Goal: Information Seeking & Learning: Check status

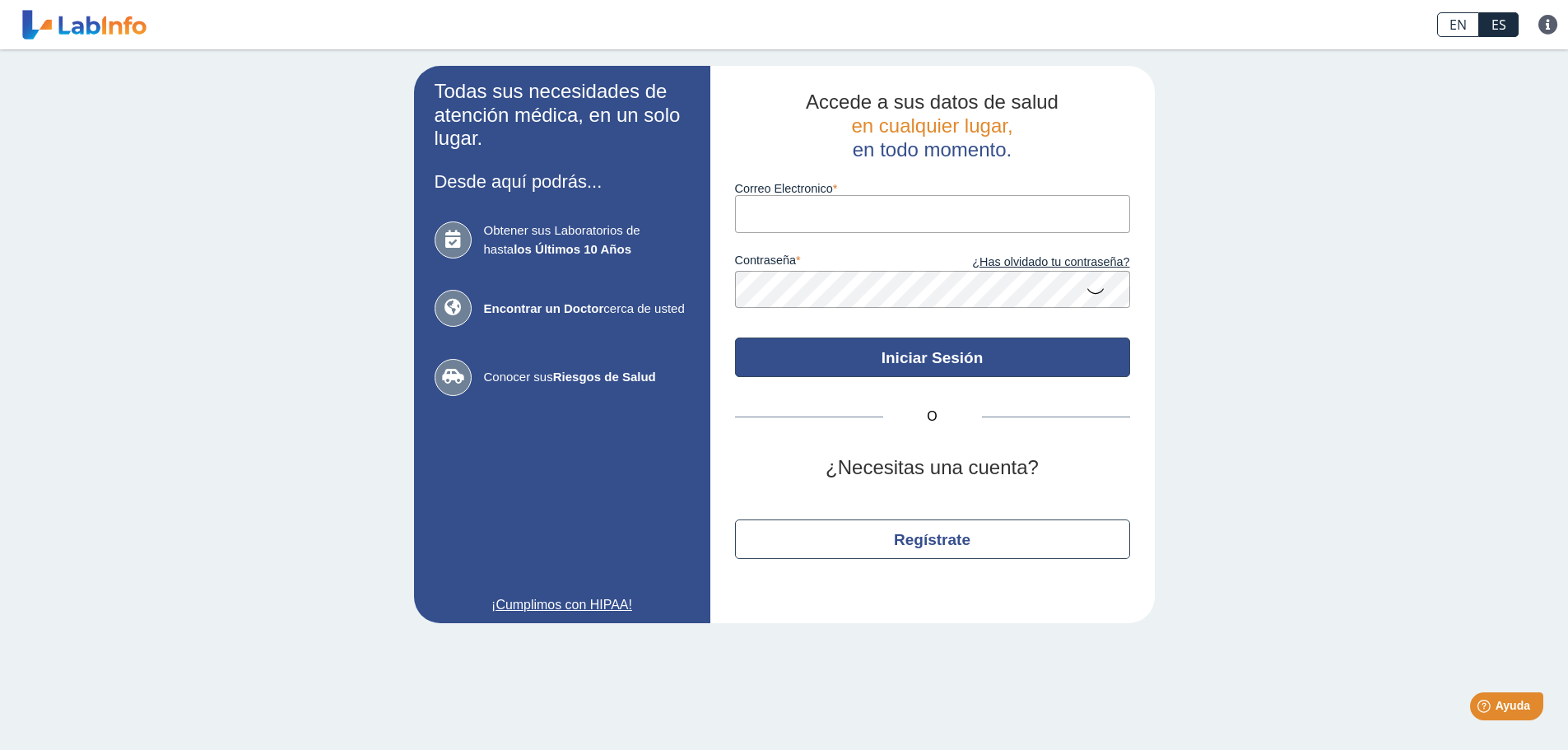
type input "[EMAIL_ADDRESS][DOMAIN_NAME]"
click at [833, 366] on button "Iniciar Sesión" at bounding box center [933, 357] width 395 height 40
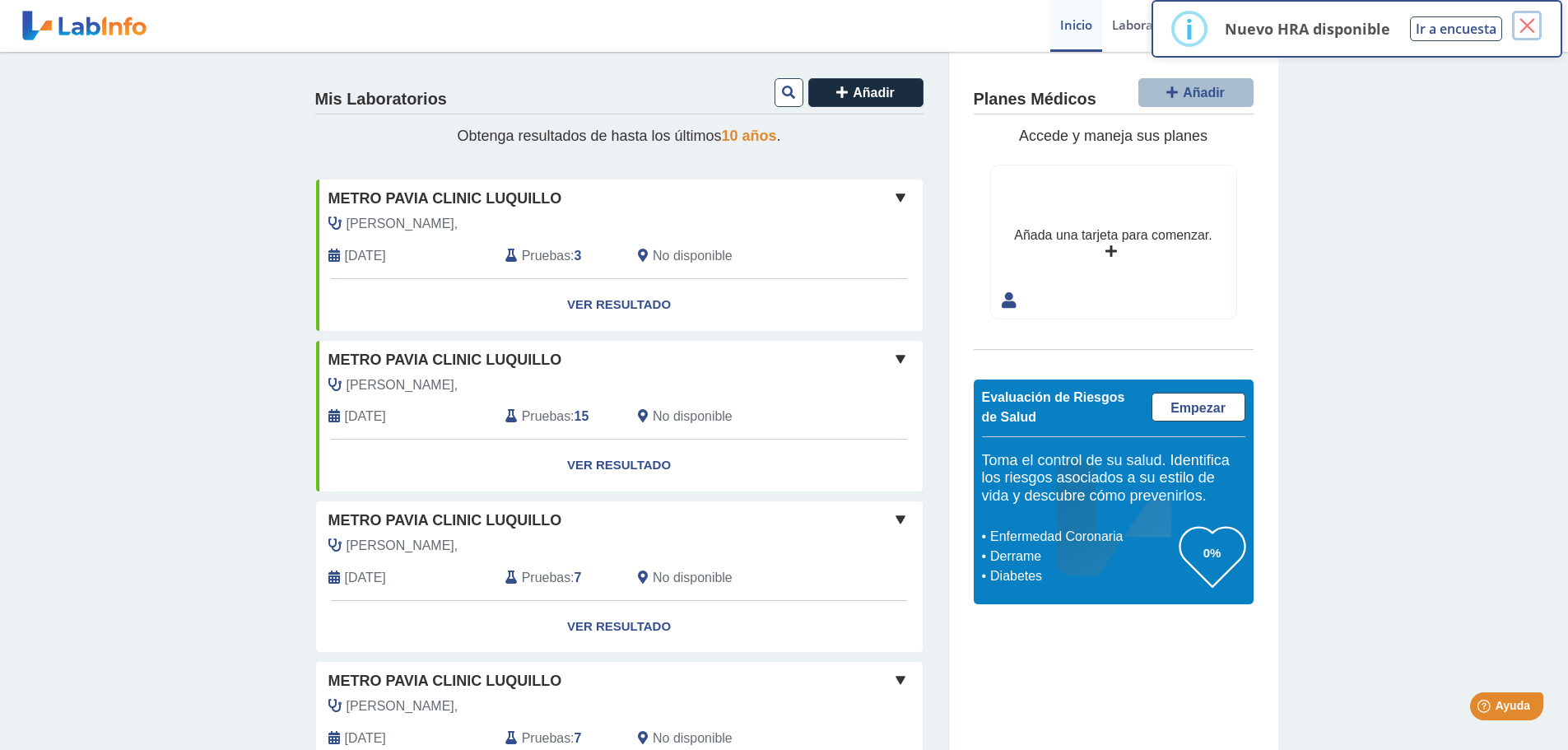
click at [1518, 22] on button "×" at bounding box center [1527, 25] width 29 height 29
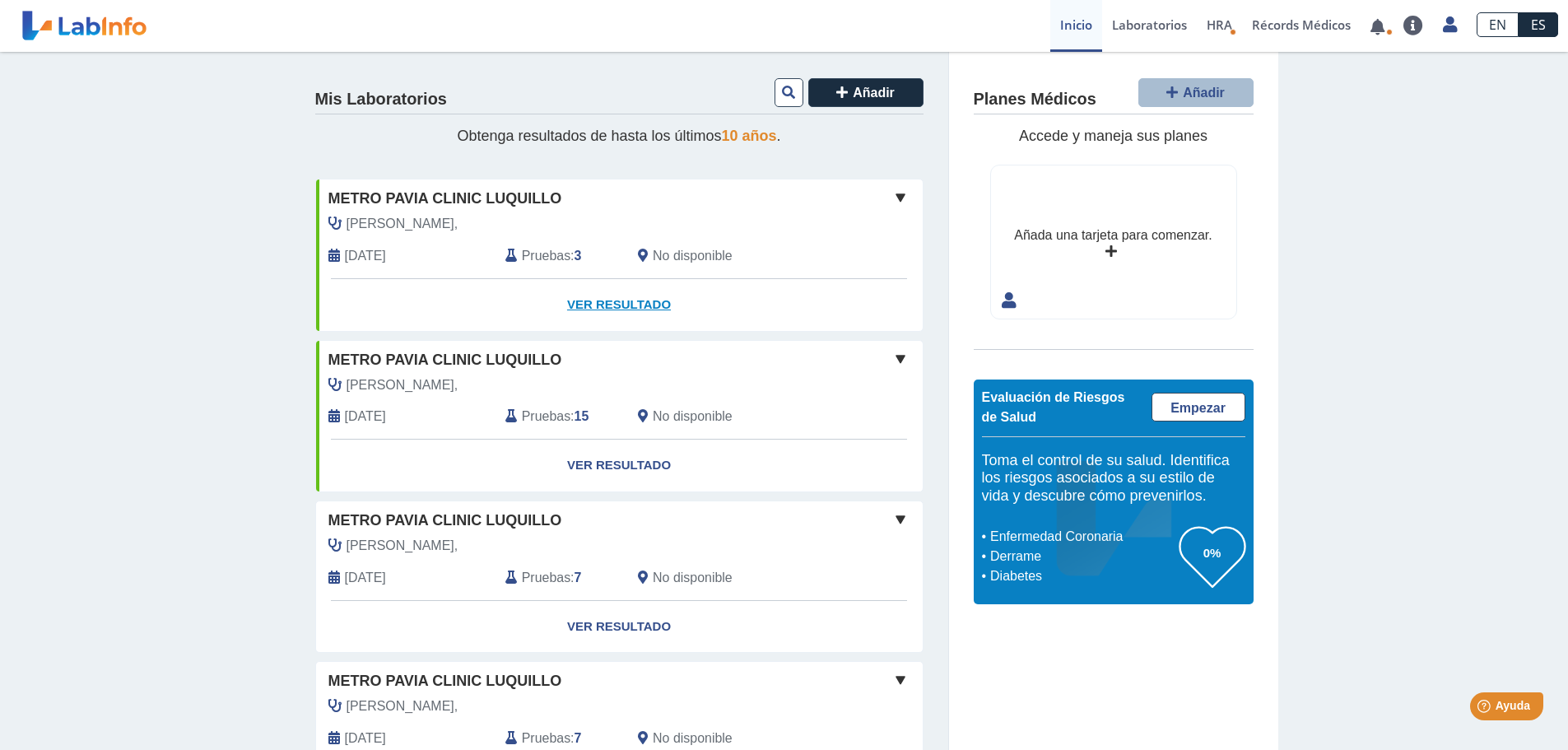
click at [610, 295] on link "Ver Resultado" at bounding box center [619, 305] width 607 height 52
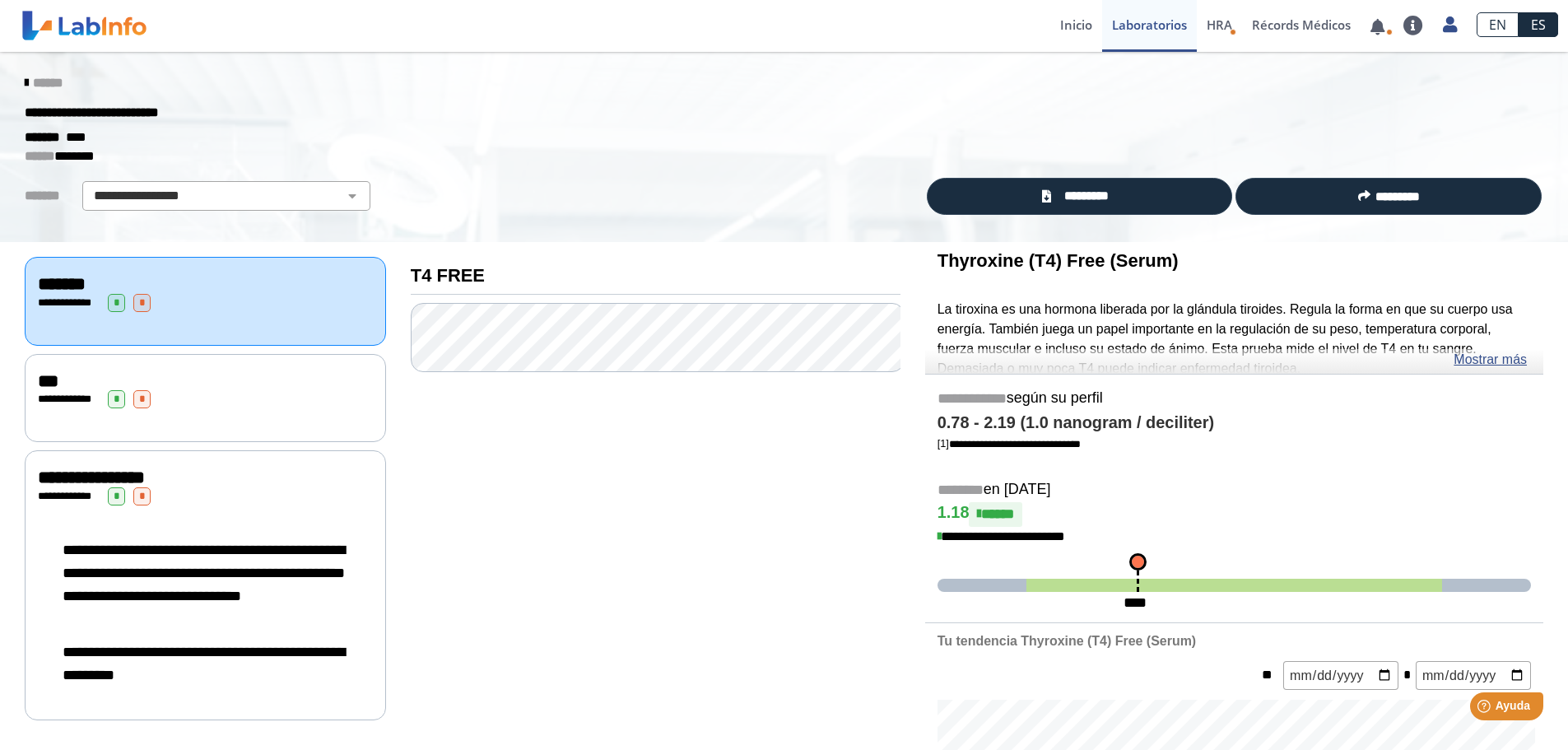
click at [25, 79] on icon at bounding box center [27, 83] width 3 height 13
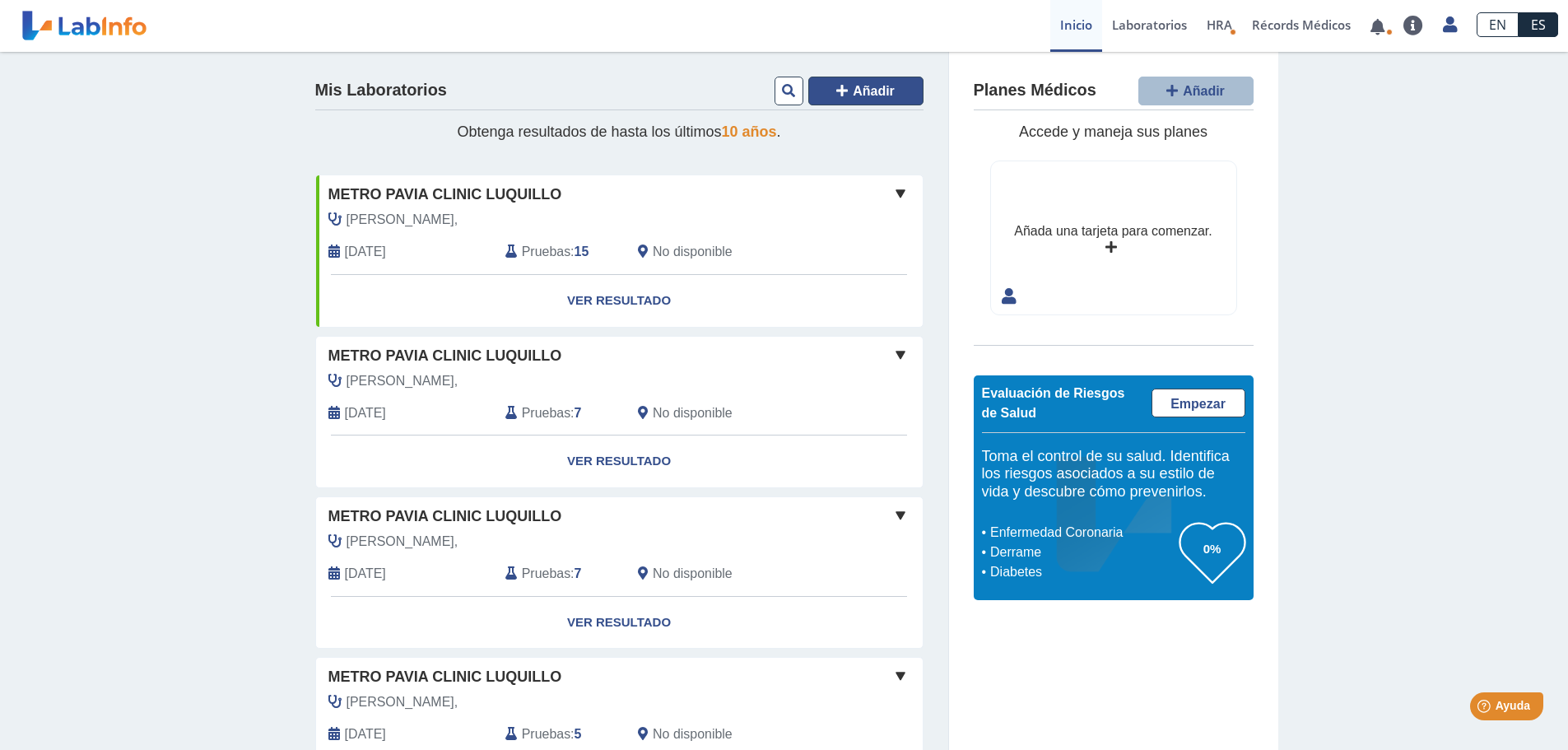
click at [846, 90] on button "Añadir" at bounding box center [866, 91] width 116 height 28
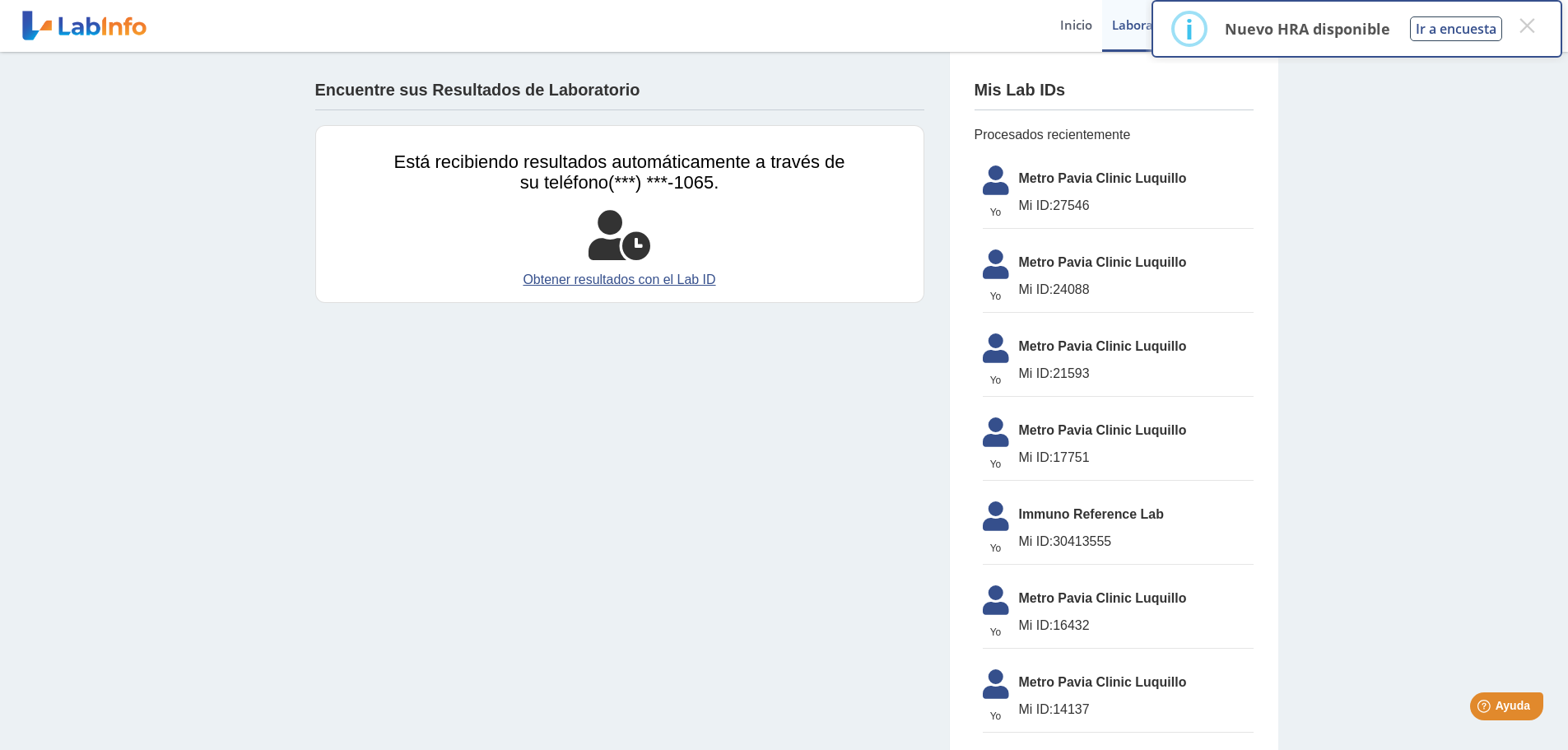
click at [1137, 174] on span "Metro Pavia Clinic Luquillo" at bounding box center [1137, 179] width 235 height 20
click at [633, 281] on link "Obtener resultados con el Lab ID" at bounding box center [620, 280] width 451 height 20
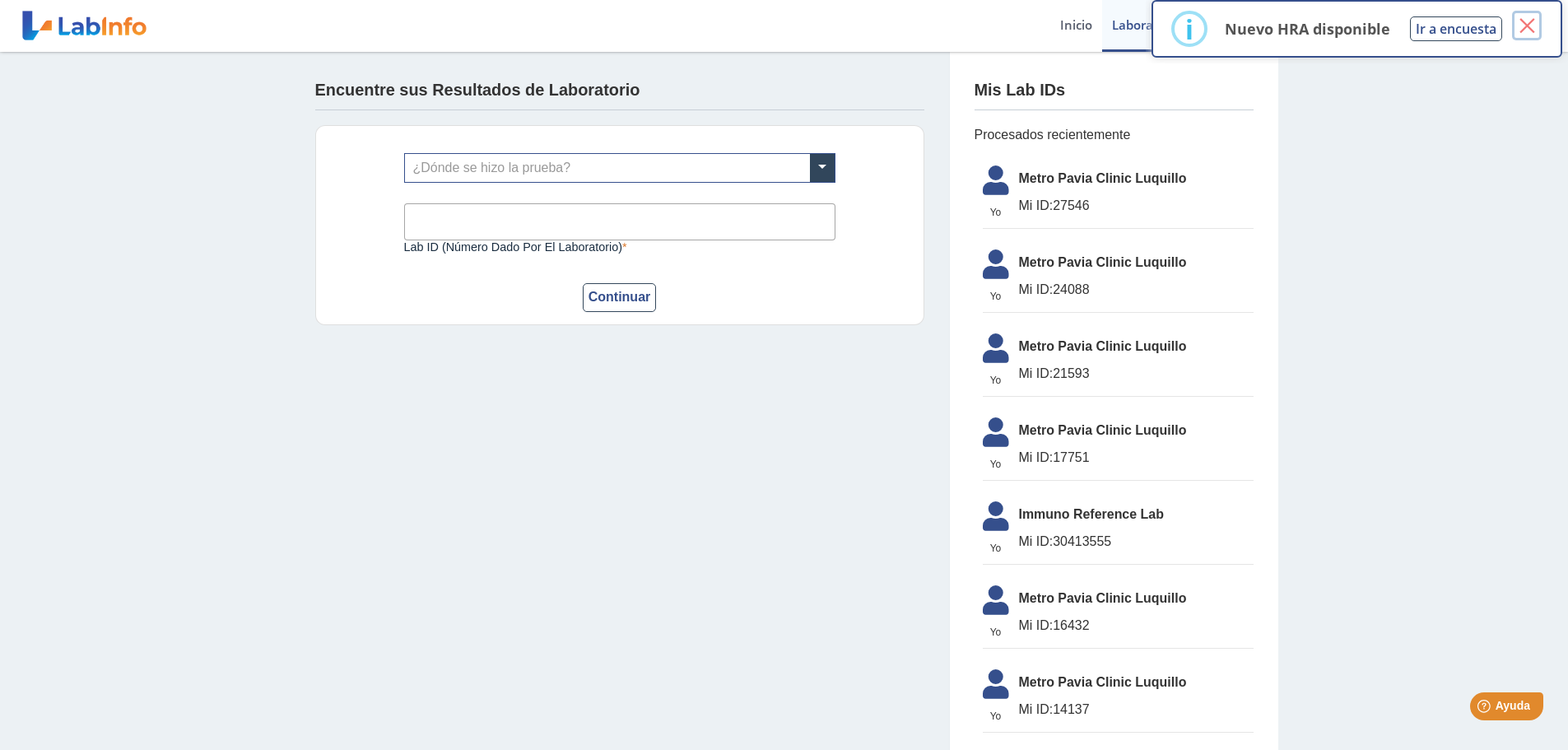
click at [1538, 31] on button "×" at bounding box center [1527, 25] width 29 height 29
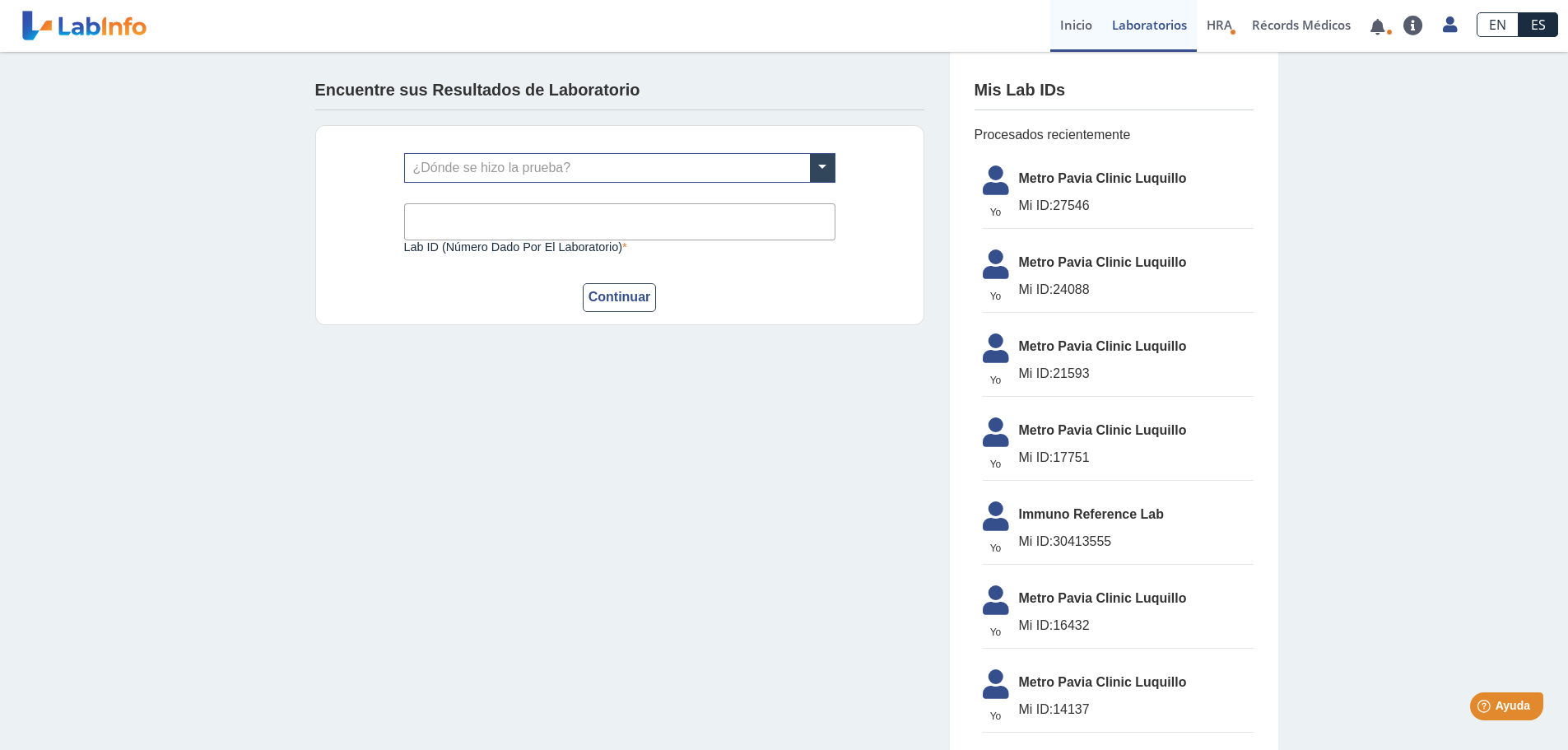
click at [1071, 28] on link "Inicio" at bounding box center [1076, 26] width 52 height 52
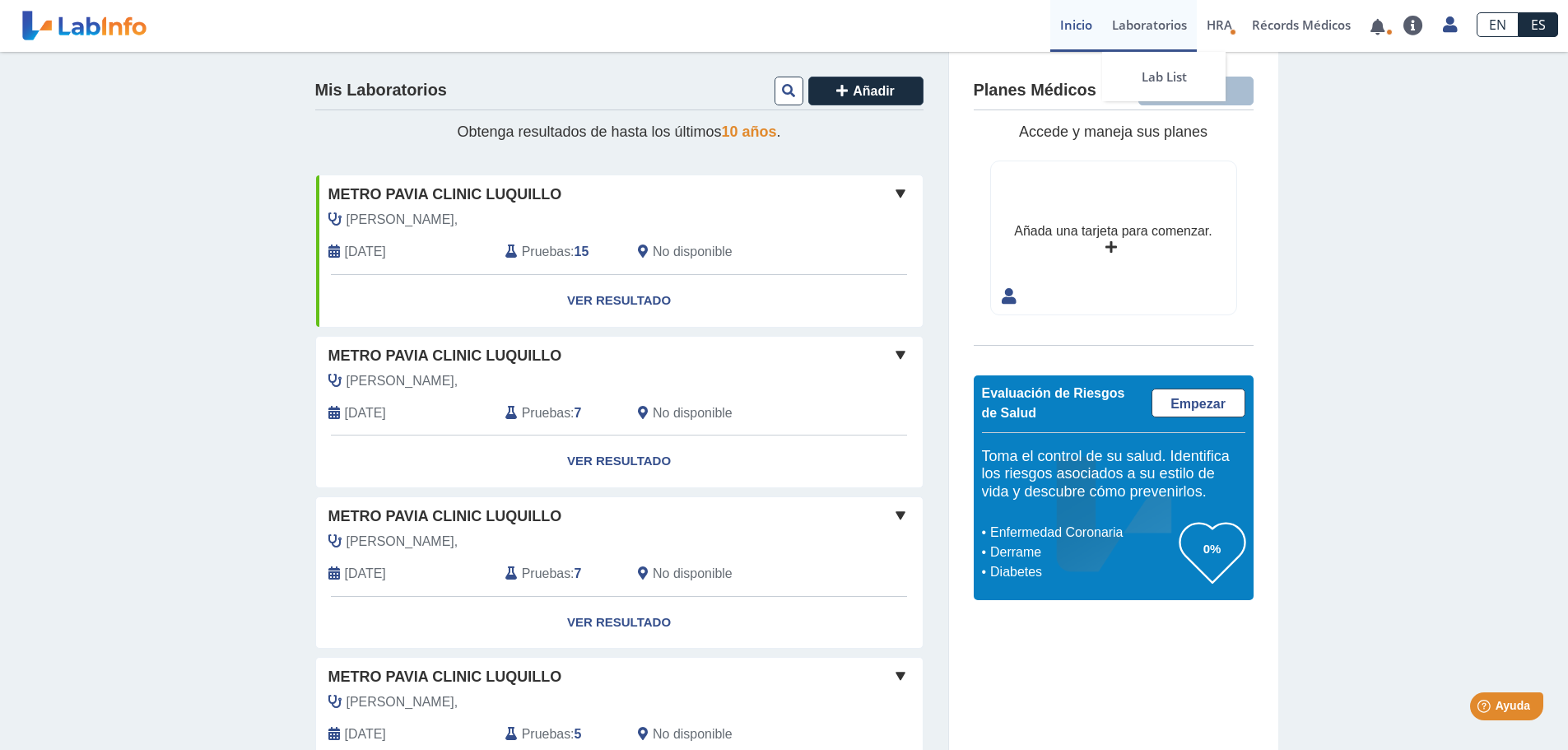
click at [1168, 22] on link "Laboratorios" at bounding box center [1149, 26] width 95 height 52
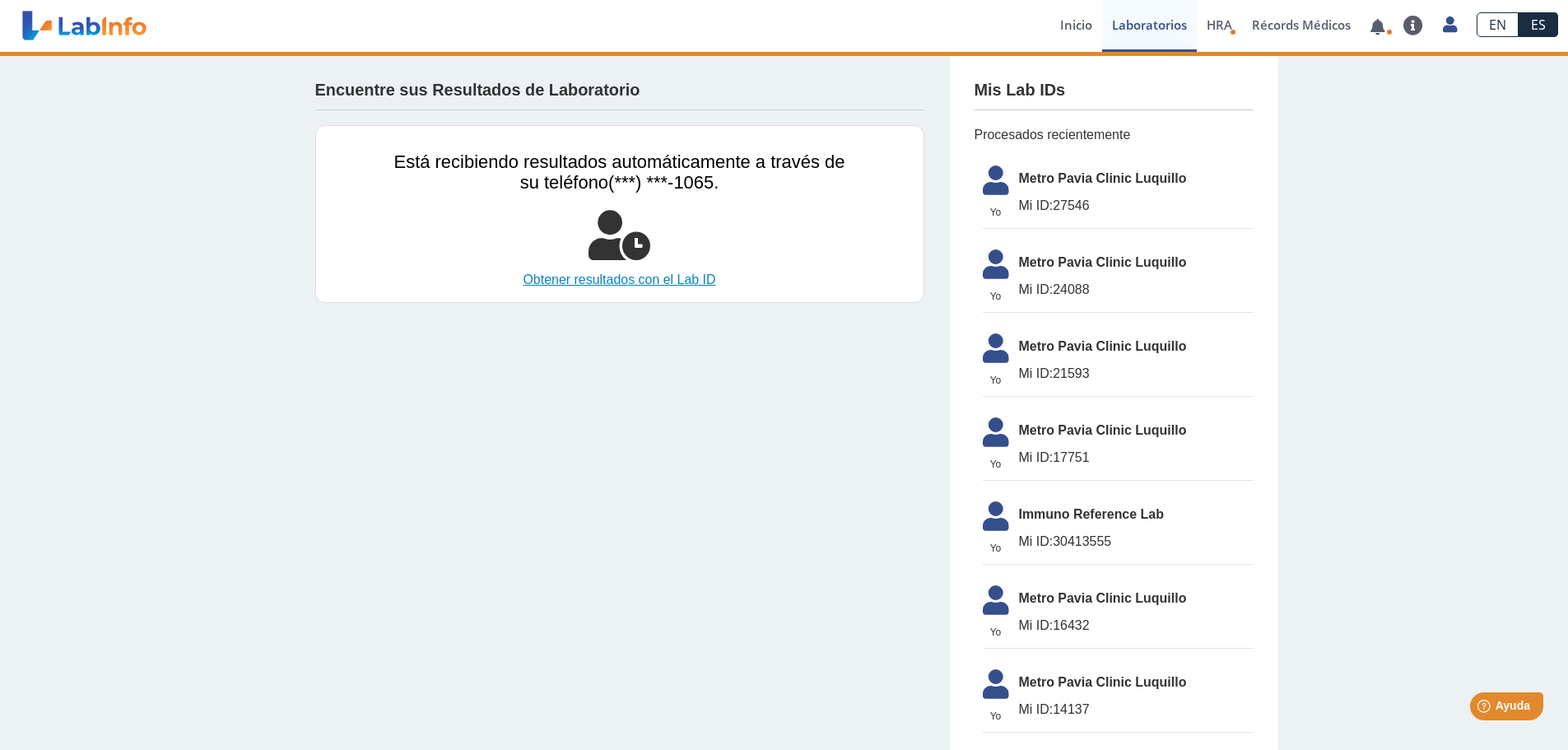
click at [658, 277] on link "Obtener resultados con el Lab ID" at bounding box center [620, 280] width 451 height 20
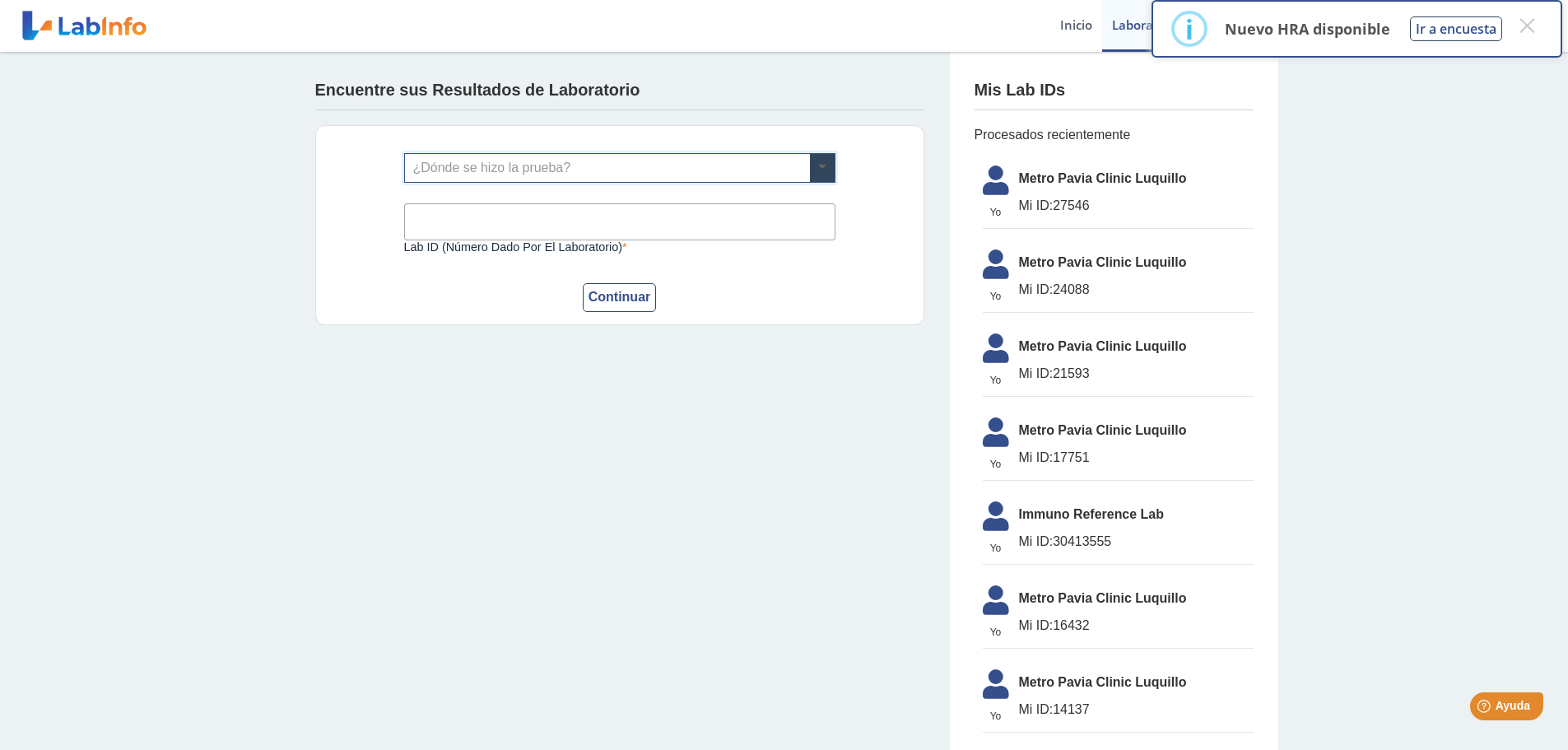
click at [827, 171] on span at bounding box center [822, 167] width 25 height 28
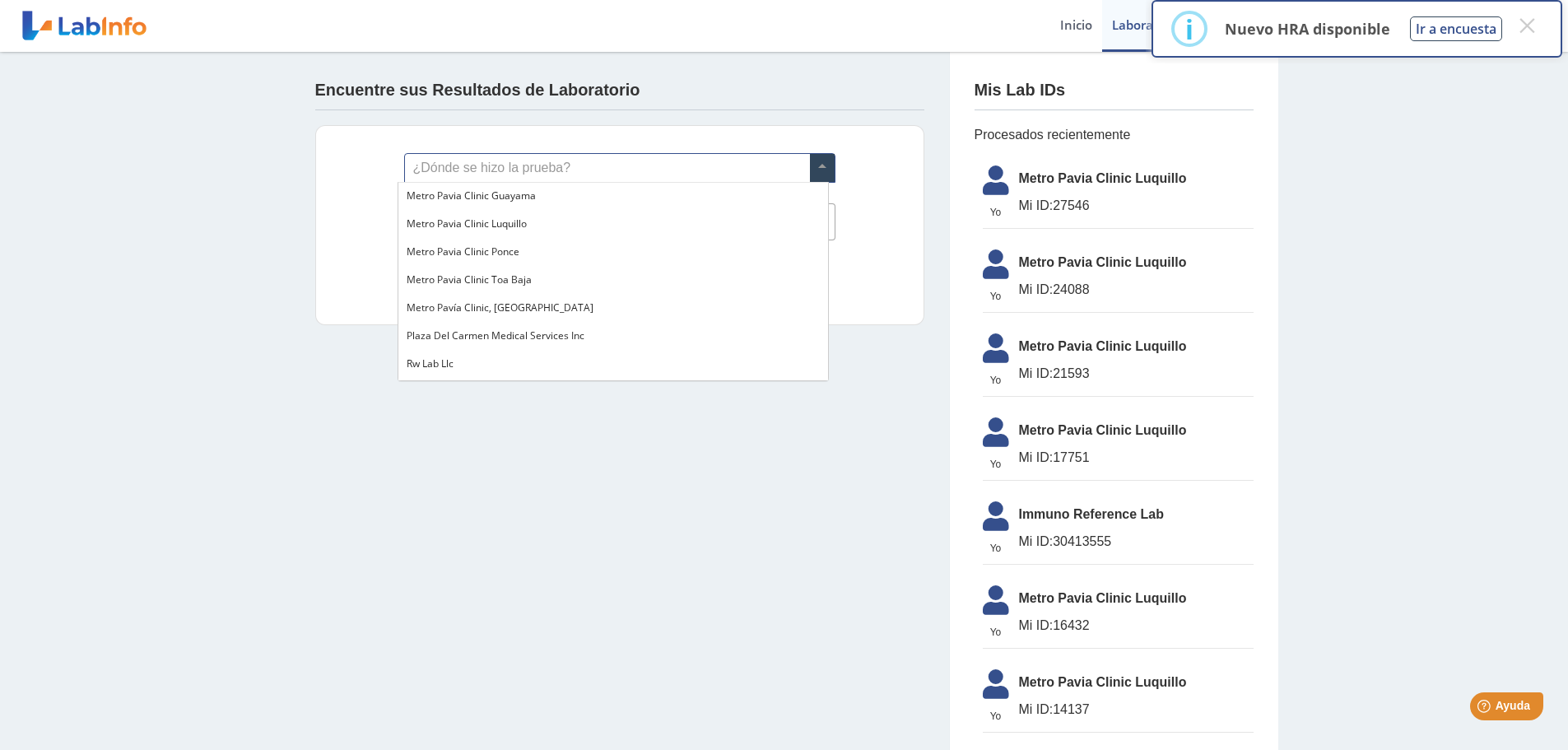
scroll to position [1260, 0]
click at [456, 228] on span "Metro Pavia Clinic Luquillo" at bounding box center [466, 224] width 120 height 14
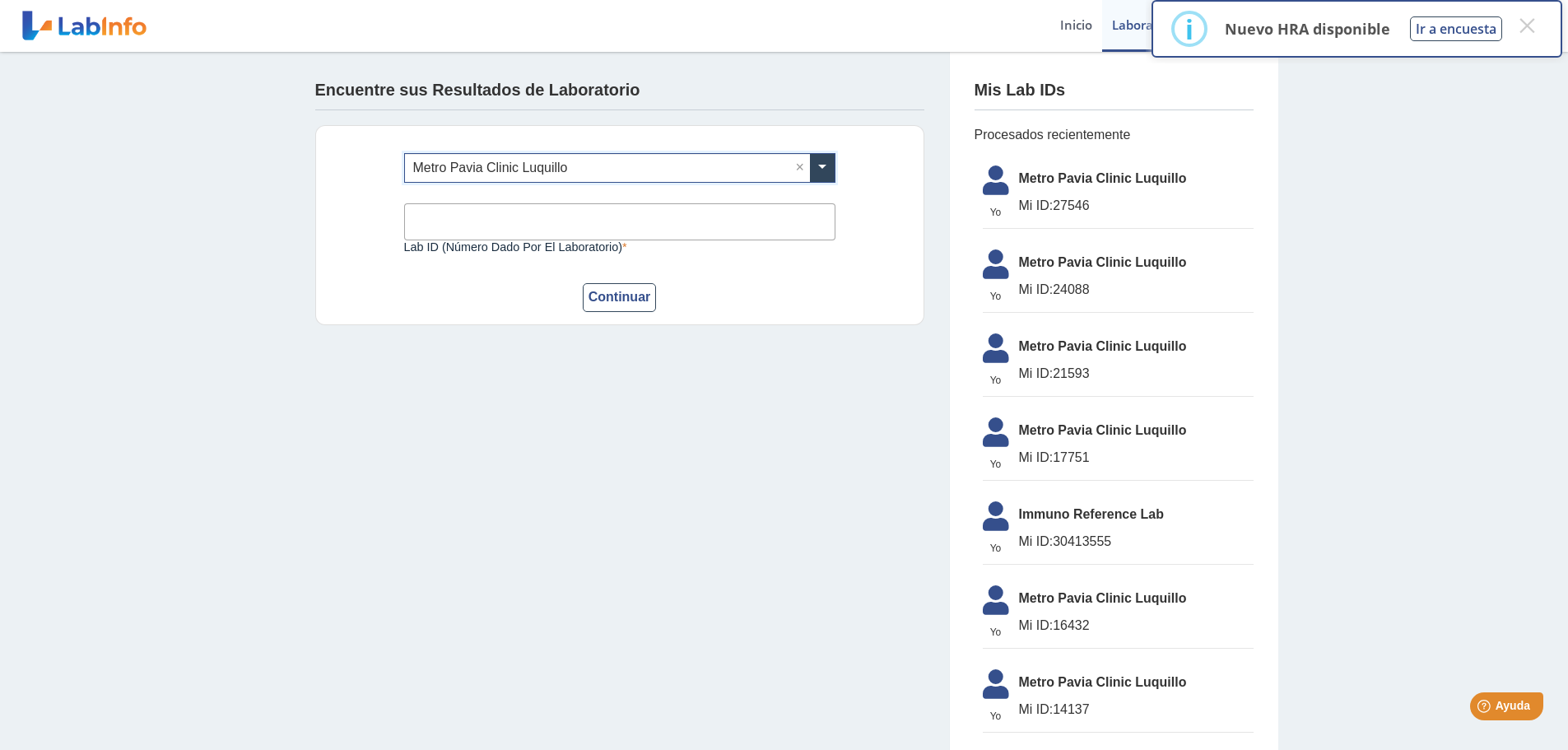
click at [455, 228] on input "Lab ID (número dado por el laboratorio)" at bounding box center [620, 222] width 431 height 37
click at [1151, 175] on span "Metro Pavia Clinic Luquillo" at bounding box center [1137, 179] width 235 height 20
drag, startPoint x: 1540, startPoint y: 27, endPoint x: 1543, endPoint y: 35, distance: 8.5
click at [1543, 35] on div "× i Nuevo HRA disponible Ir a encuesta × OK No Cancel" at bounding box center [1357, 28] width 410 height 58
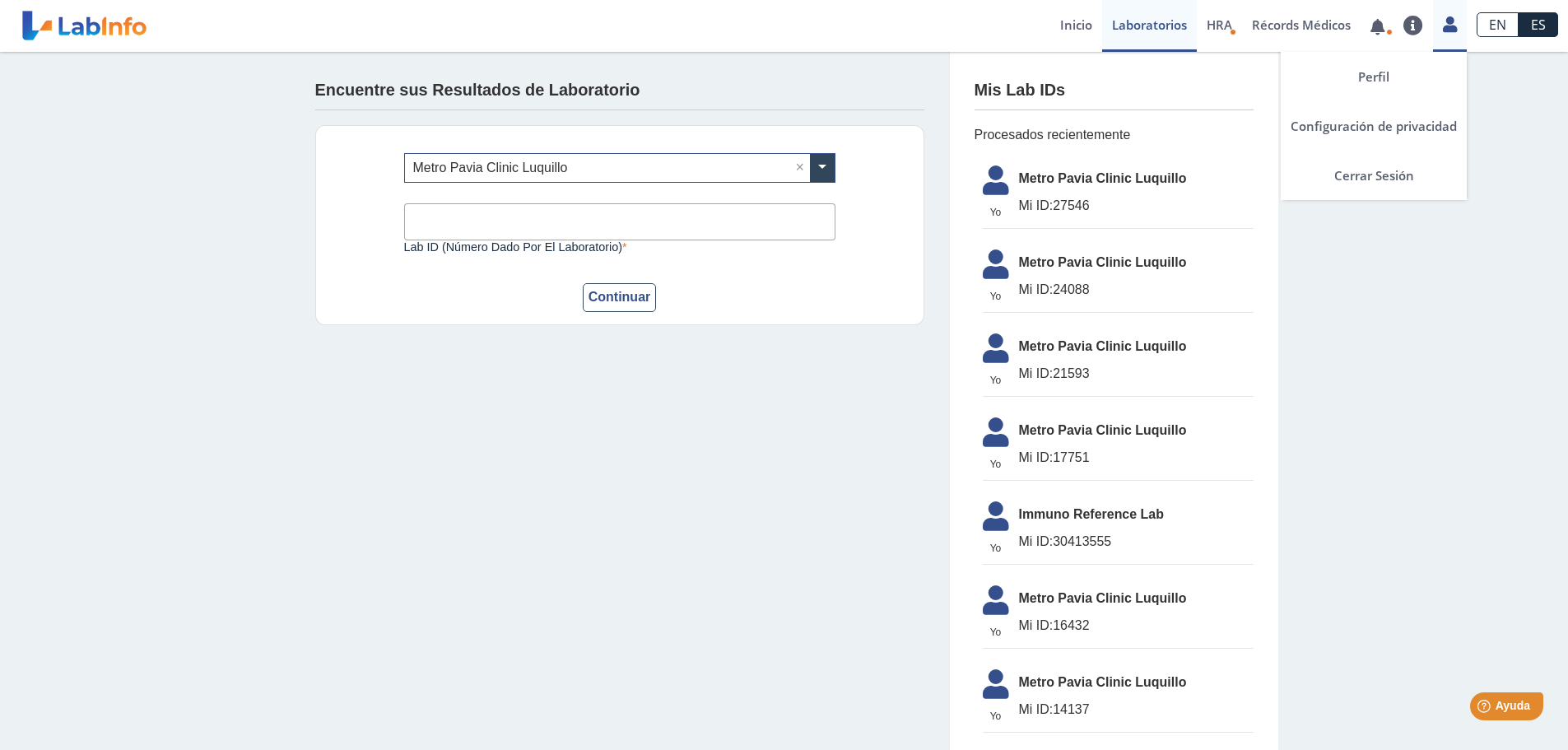
click at [1457, 25] on icon at bounding box center [1450, 24] width 14 height 12
click at [1416, 180] on link "Cerrar Sesión" at bounding box center [1374, 175] width 186 height 49
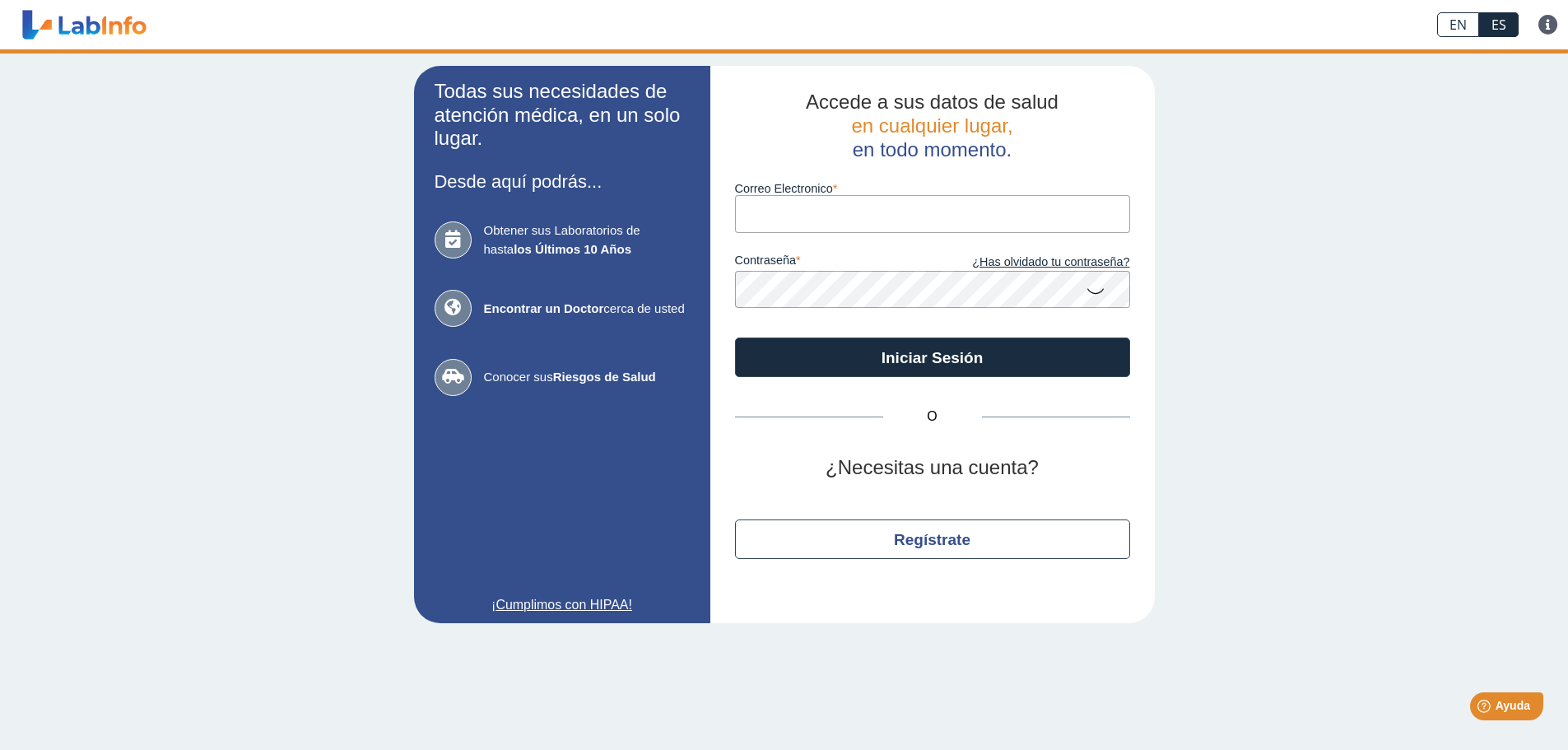
type input "[EMAIL_ADDRESS][DOMAIN_NAME]"
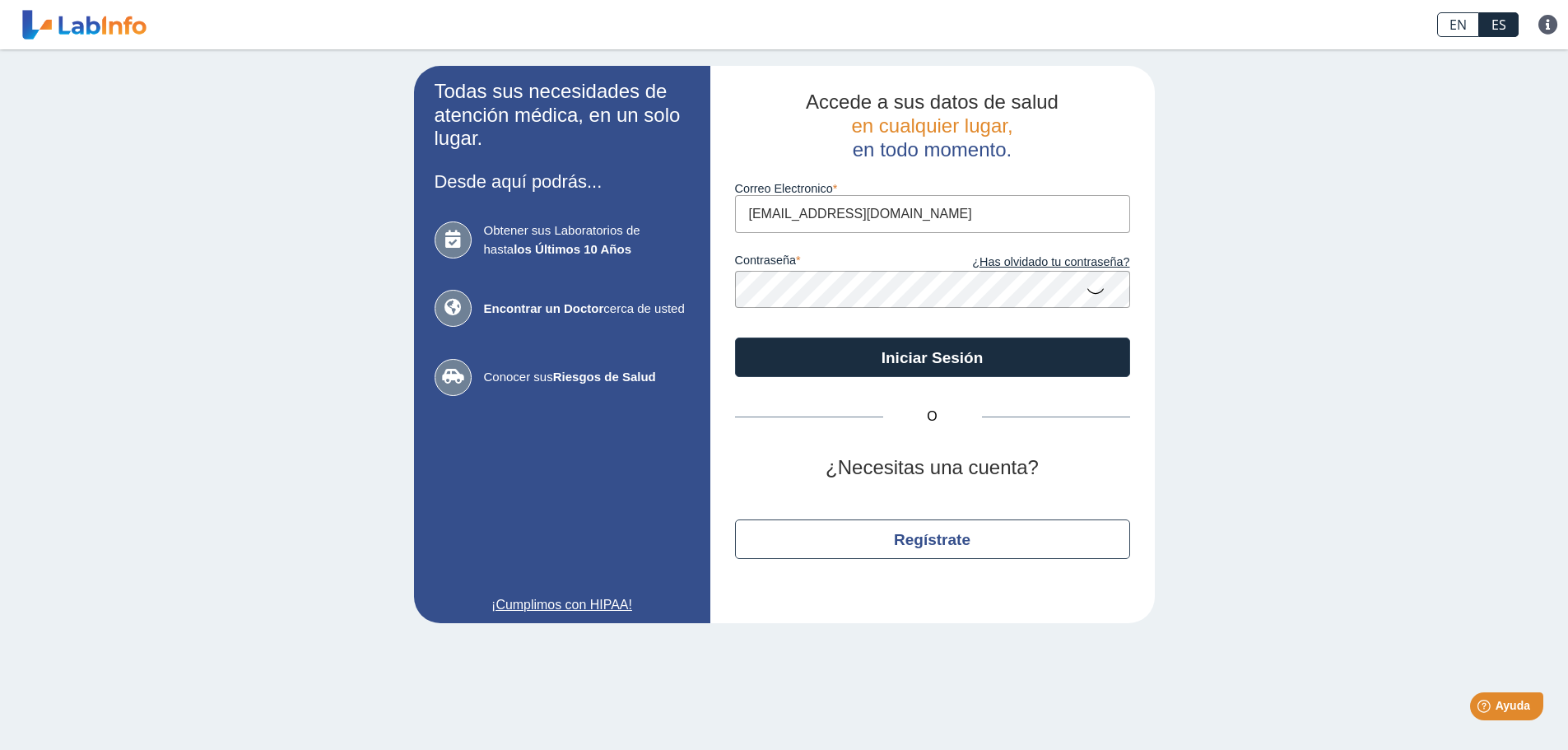
click at [1097, 283] on icon at bounding box center [1095, 290] width 20 height 32
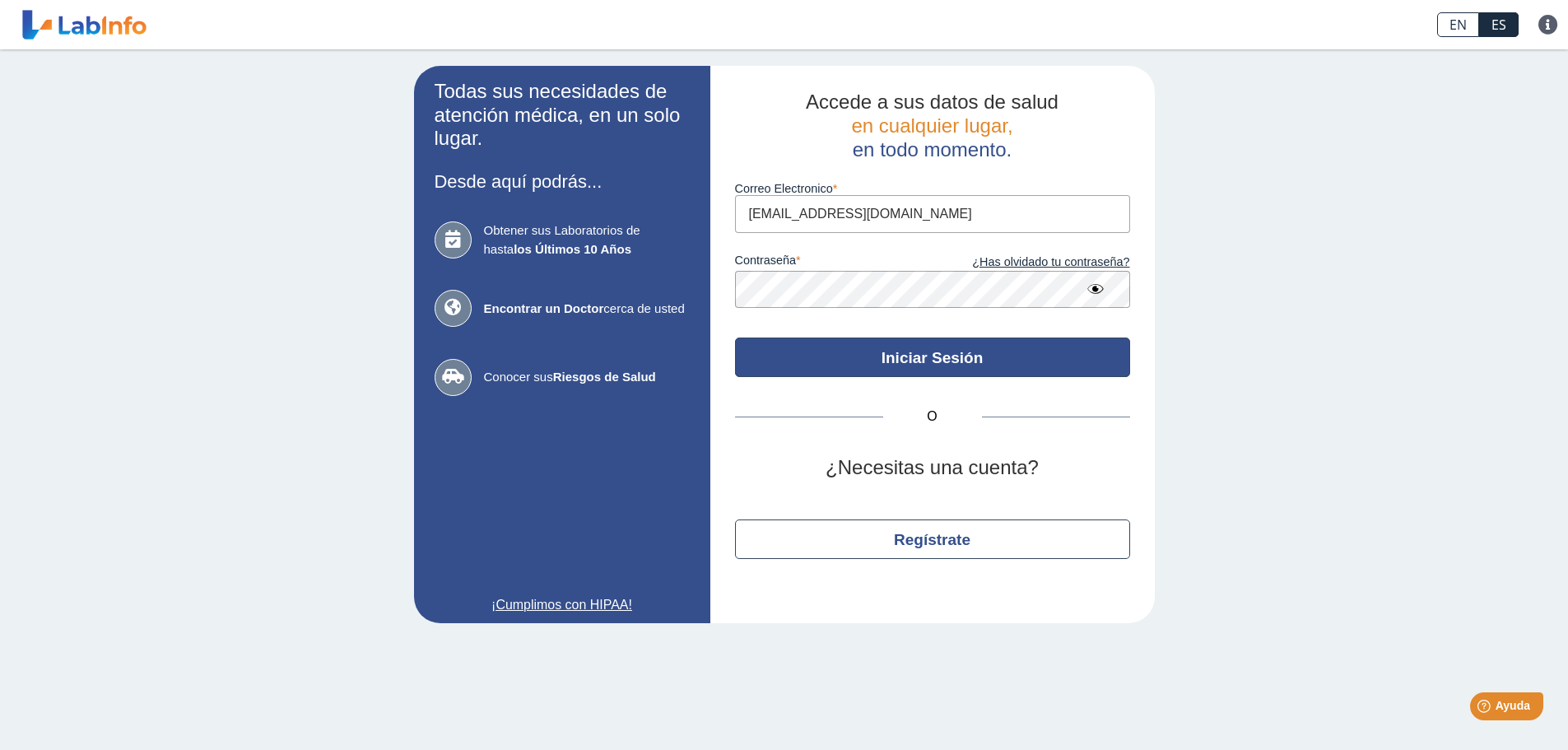
click at [884, 343] on button "Iniciar Sesión" at bounding box center [933, 357] width 395 height 40
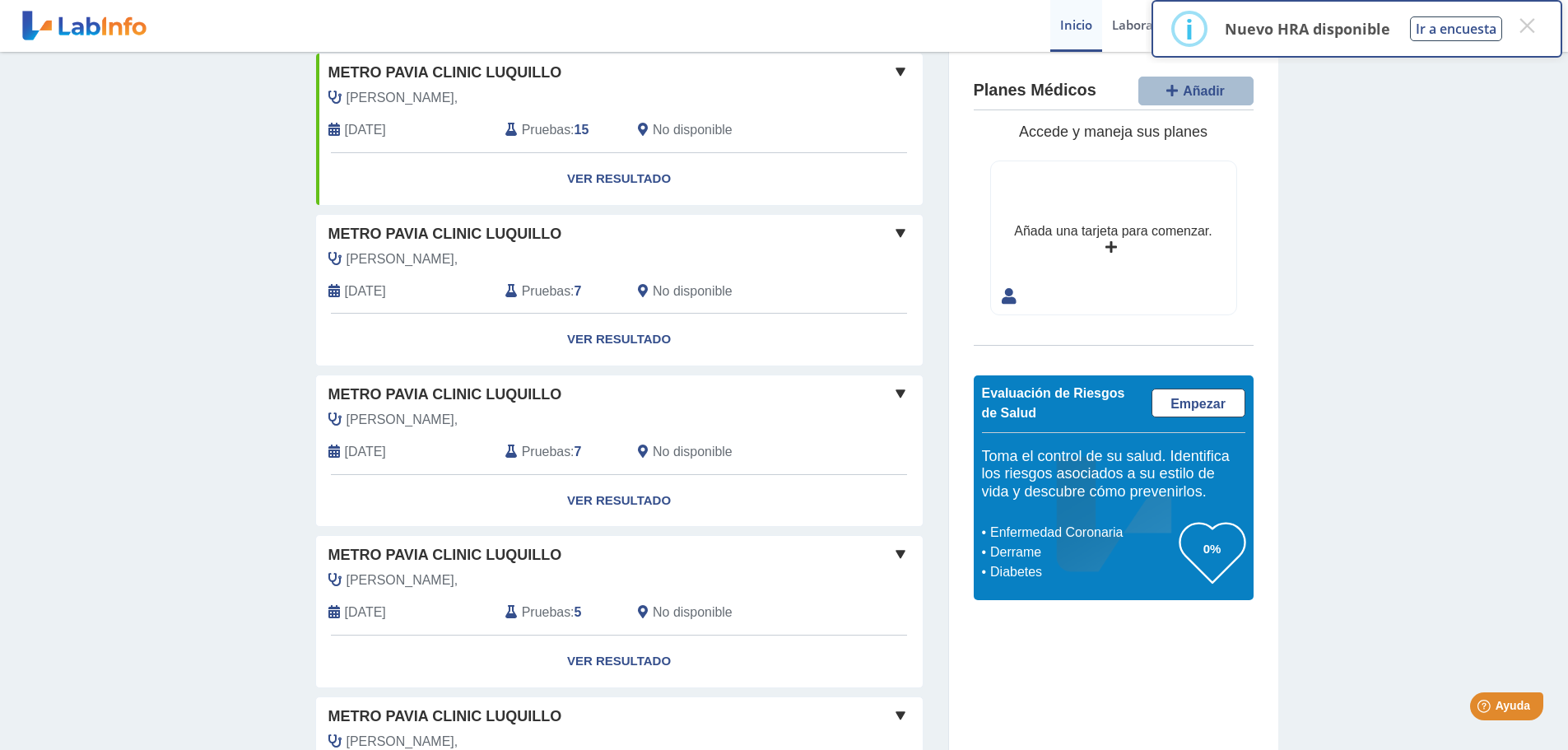
scroll to position [247, 0]
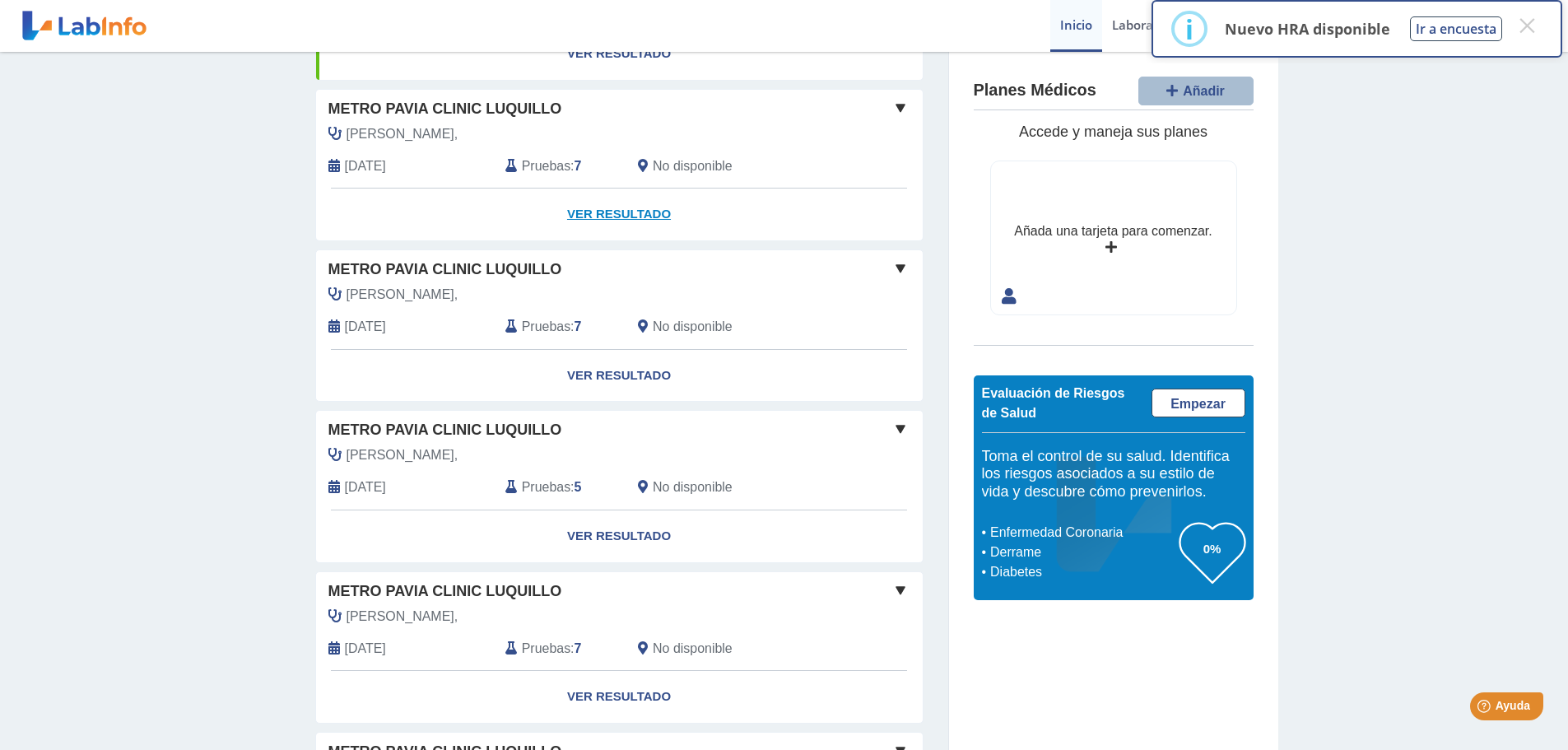
click at [614, 220] on link "Ver Resultado" at bounding box center [619, 214] width 607 height 52
click at [1529, 19] on button "×" at bounding box center [1527, 25] width 29 height 29
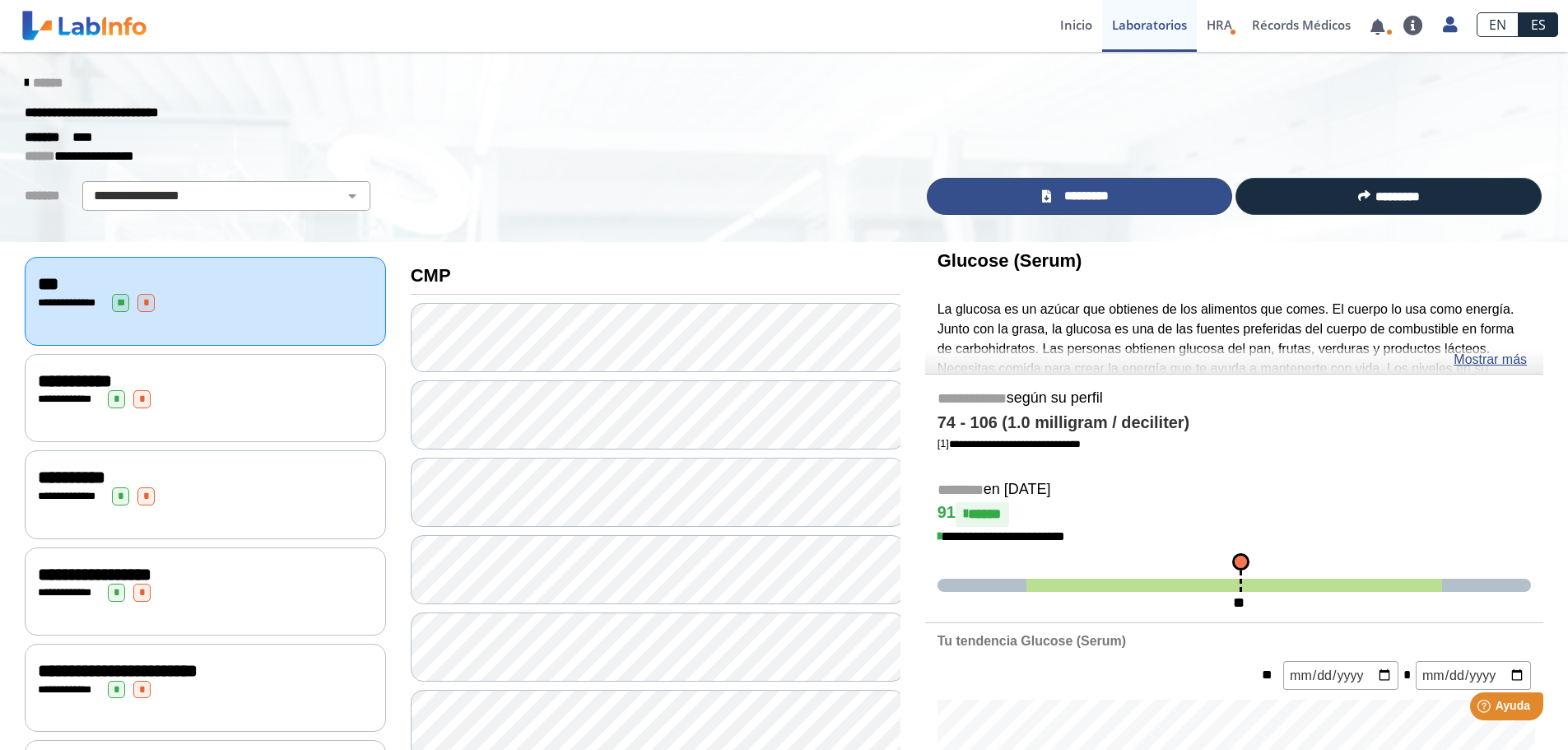
click at [1098, 198] on span "*********" at bounding box center [1086, 197] width 60 height 19
